Goal: Transaction & Acquisition: Subscribe to service/newsletter

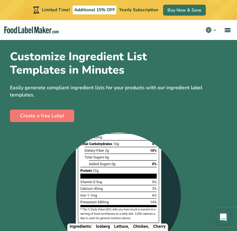
click at [62, 120] on link "Create a free Label" at bounding box center [42, 115] width 64 height 12
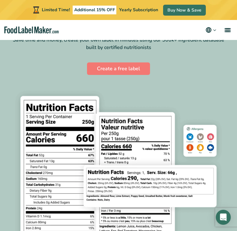
scroll to position [74, 0]
